Goal: Information Seeking & Learning: Learn about a topic

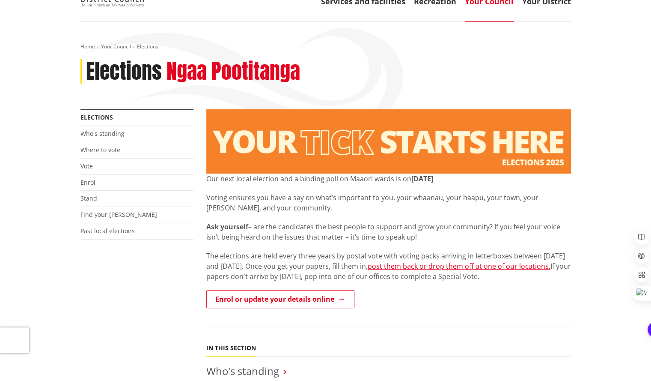
scroll to position [43, 0]
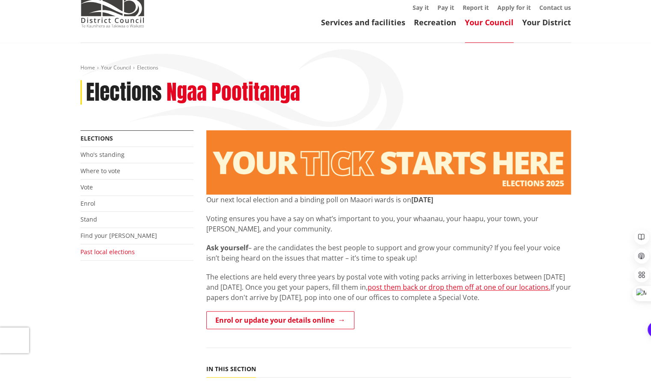
click at [116, 249] on link "Past local elections" at bounding box center [108, 252] width 54 height 8
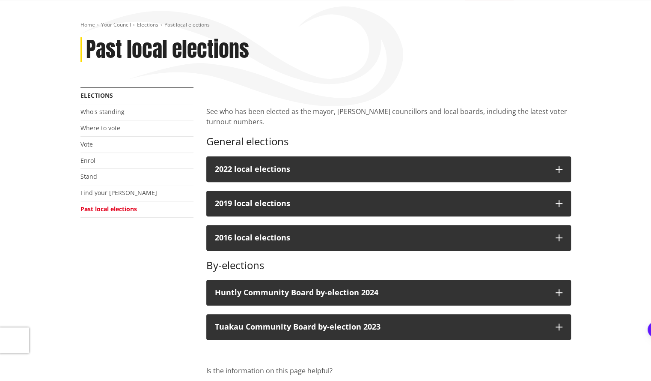
scroll to position [86, 0]
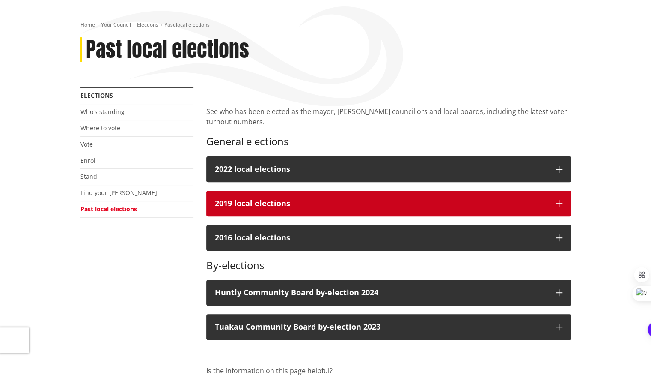
click at [248, 203] on h3 "2019 local elections" at bounding box center [381, 203] width 332 height 9
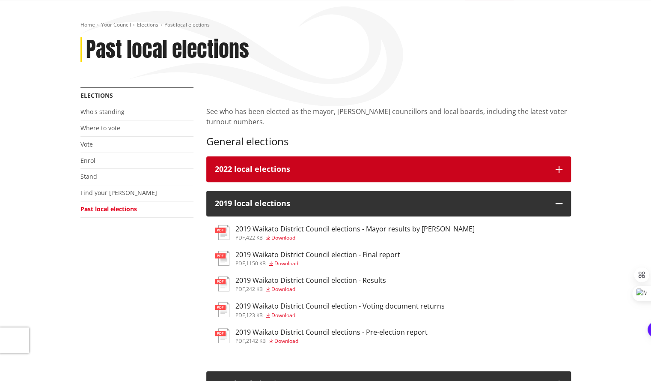
click at [269, 167] on div "2022 local elections" at bounding box center [381, 169] width 332 height 9
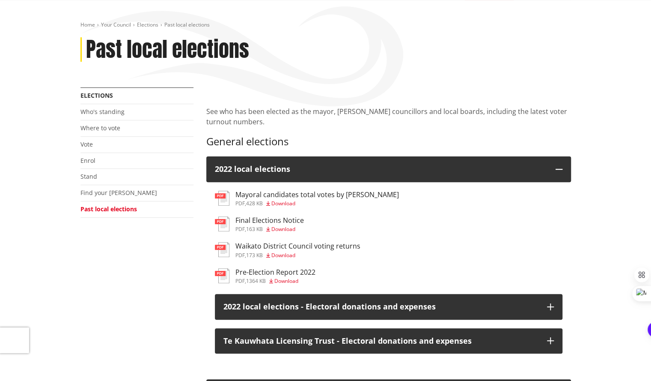
click at [264, 216] on h3 "Final Elections Notice" at bounding box center [270, 220] width 69 height 8
